Goal: Register for event/course

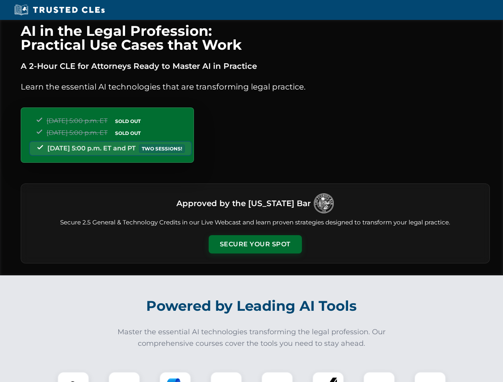
click at [255, 245] on button "Secure Your Spot" at bounding box center [255, 244] width 93 height 18
click at [73, 377] on img at bounding box center [73, 387] width 23 height 23
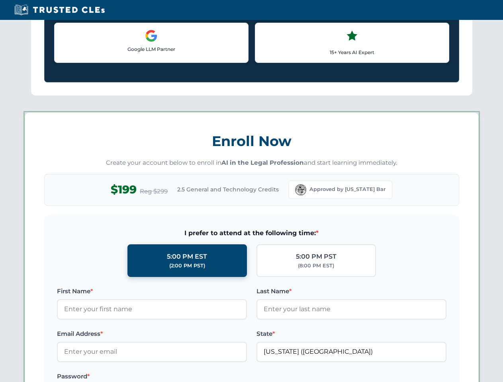
click at [175, 377] on label "Password *" at bounding box center [152, 377] width 190 height 10
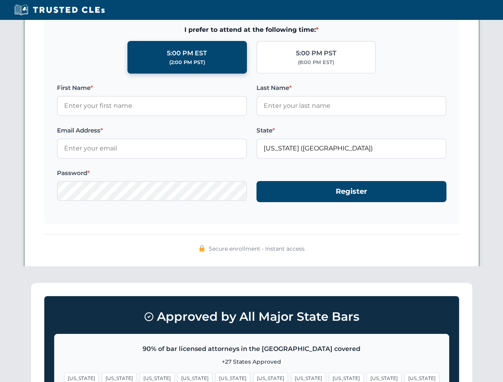
click at [367, 377] on span "[US_STATE]" at bounding box center [384, 379] width 35 height 12
